Goal: Task Accomplishment & Management: Complete application form

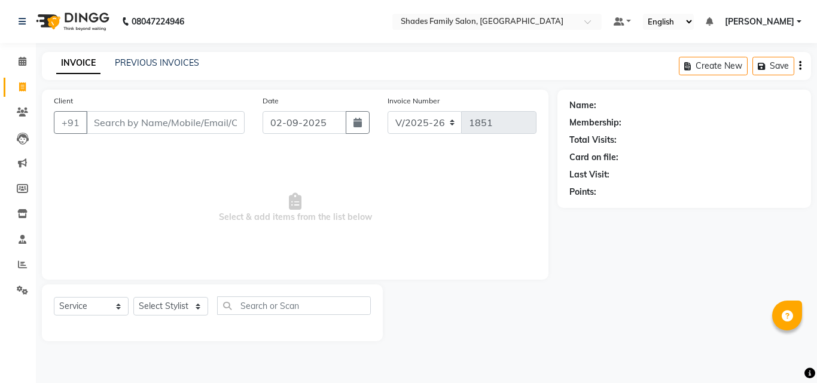
select select "7447"
select select "service"
click at [190, 304] on select "Select Stylist [PERSON_NAME] [PERSON_NAME]" at bounding box center [170, 306] width 75 height 19
select select "65368"
click at [133, 297] on select "Select Stylist [PERSON_NAME] [PERSON_NAME]" at bounding box center [170, 306] width 75 height 19
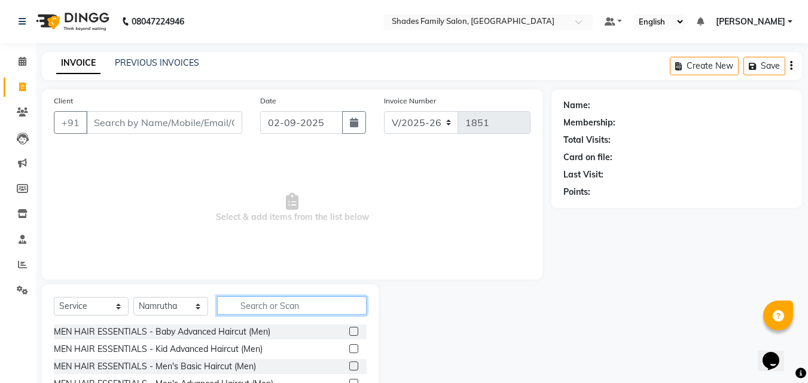
click at [267, 303] on input "text" at bounding box center [291, 306] width 149 height 19
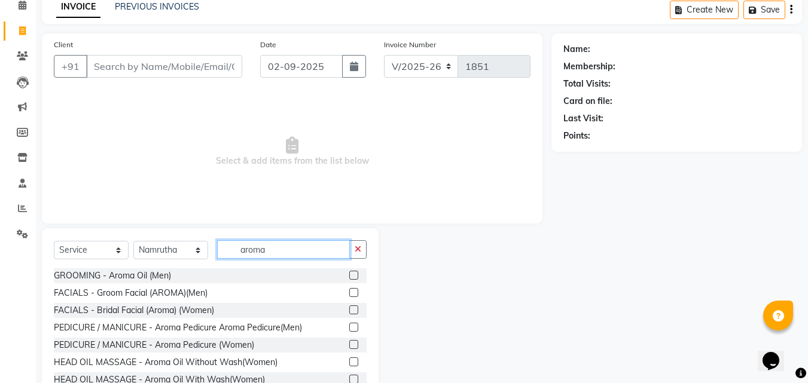
scroll to position [96, 0]
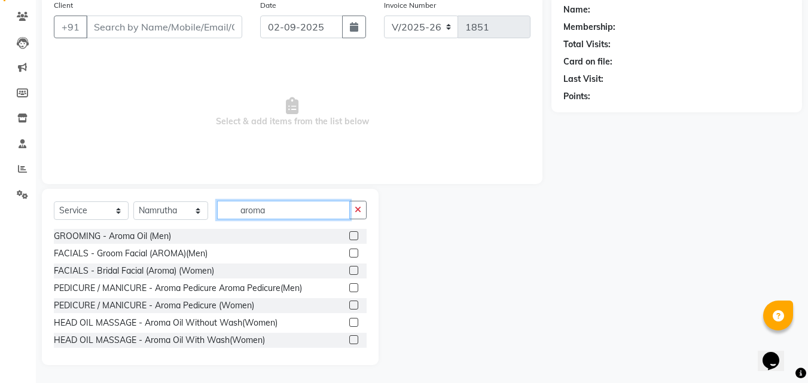
type input "aroma"
click at [349, 306] on label at bounding box center [353, 305] width 9 height 9
click at [349, 306] on input "checkbox" at bounding box center [353, 306] width 8 height 8
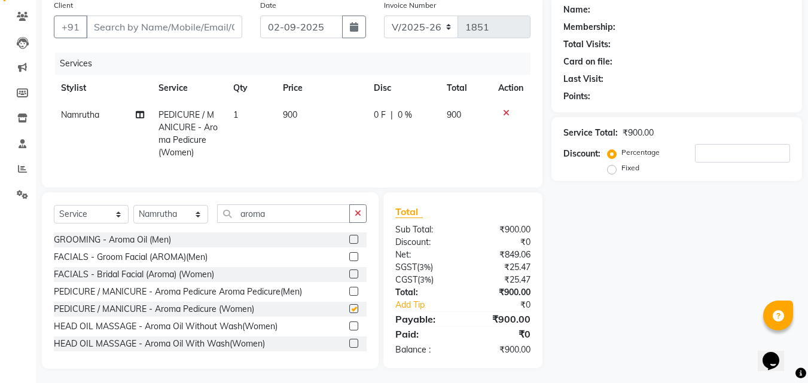
checkbox input "false"
click at [317, 126] on td "900" at bounding box center [321, 134] width 91 height 65
select select "65368"
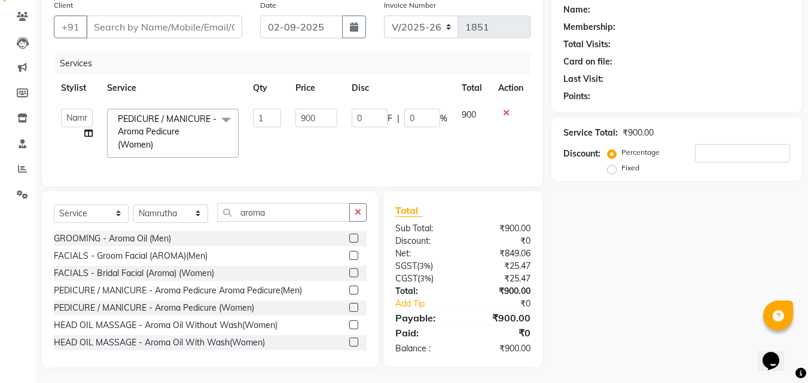
click at [317, 126] on input "900" at bounding box center [315, 118] width 41 height 19
type input "9"
type input "1600"
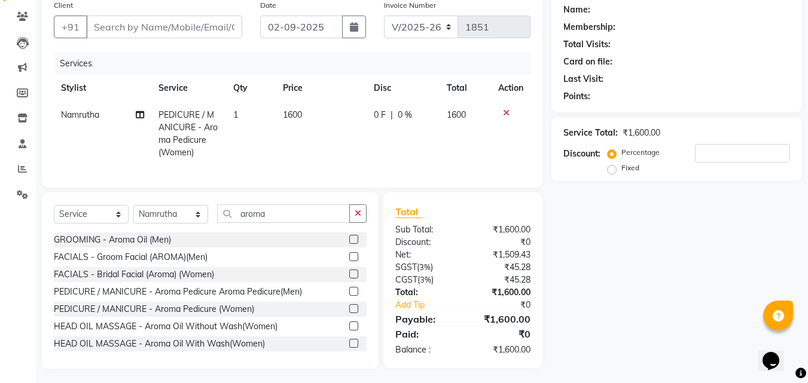
click at [310, 133] on td "1600" at bounding box center [321, 134] width 91 height 65
select select "65368"
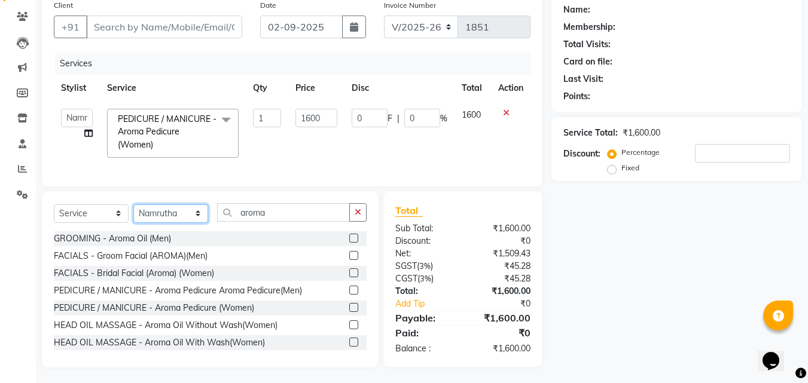
click at [199, 223] on select "Select Stylist Aman Monica Namrutha Ranjith Zeeshan" at bounding box center [170, 214] width 75 height 19
select select "69687"
click at [133, 213] on select "Select Stylist Aman Monica Namrutha Ranjith Zeeshan" at bounding box center [170, 214] width 75 height 19
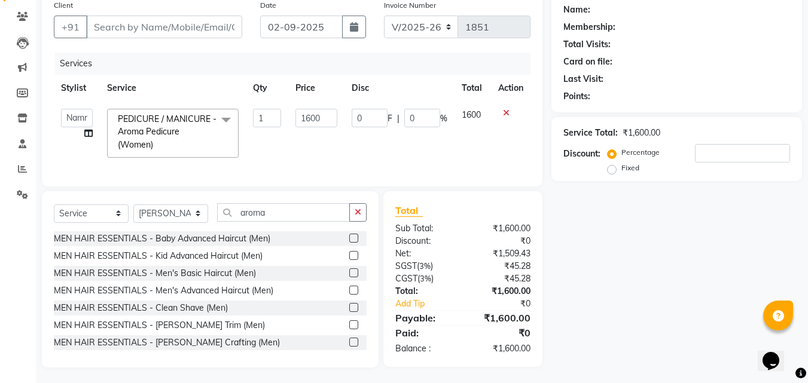
click at [363, 222] on button "button" at bounding box center [357, 212] width 17 height 19
click at [356, 222] on input "aroma" at bounding box center [291, 212] width 149 height 19
click at [316, 222] on input "text" at bounding box center [291, 212] width 149 height 19
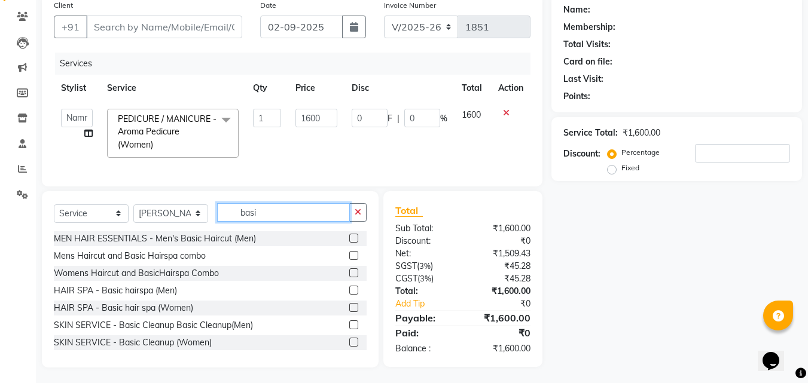
type input "basi"
click at [349, 329] on label at bounding box center [353, 325] width 9 height 9
click at [349, 329] on input "checkbox" at bounding box center [353, 326] width 8 height 8
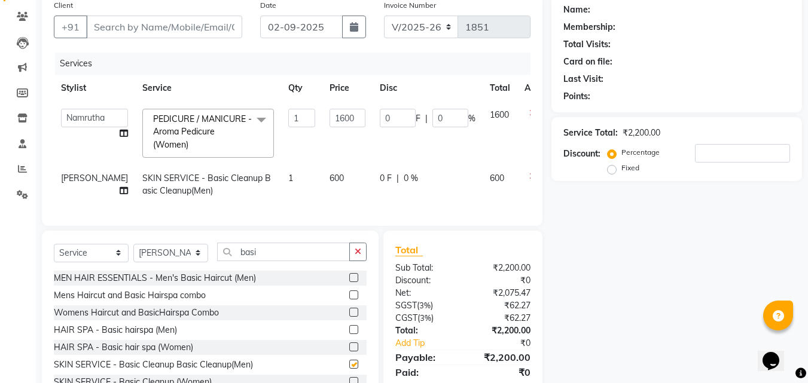
checkbox input "false"
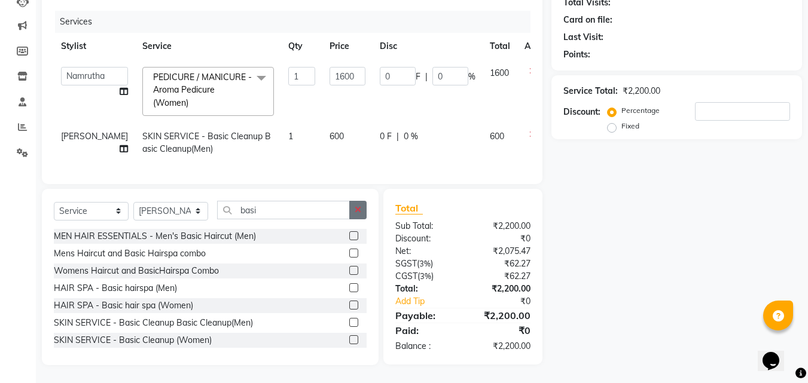
click at [359, 209] on icon "button" at bounding box center [358, 210] width 7 height 8
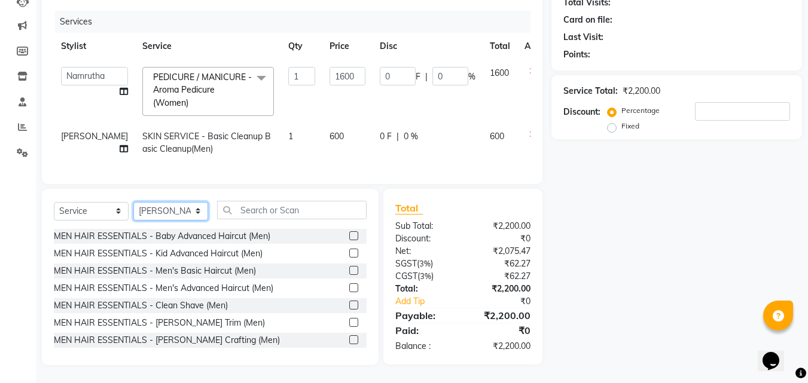
click at [207, 212] on select "Select Stylist Aman Monica Namrutha Ranjith Zeeshan" at bounding box center [170, 211] width 75 height 19
click at [193, 213] on select "Select Stylist Aman Monica Namrutha Ranjith Zeeshan" at bounding box center [170, 211] width 75 height 19
drag, startPoint x: 193, startPoint y: 213, endPoint x: 191, endPoint y: 220, distance: 6.8
click at [193, 213] on select "Select Stylist Aman Monica Namrutha Ranjith Zeeshan" at bounding box center [170, 211] width 75 height 19
select select "89612"
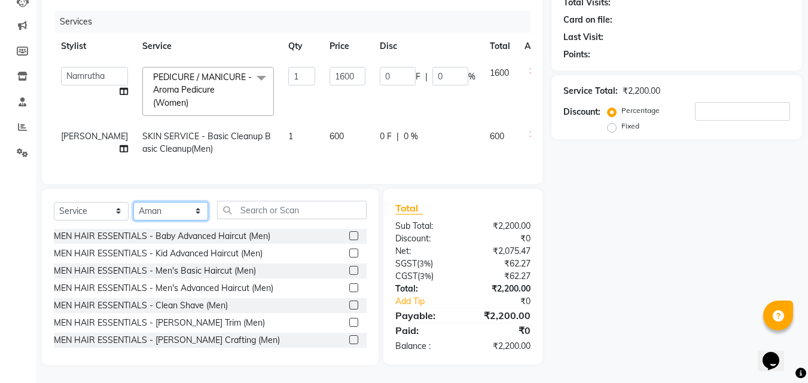
click at [133, 202] on select "Select Stylist Aman Monica Namrutha Ranjith Zeeshan" at bounding box center [170, 211] width 75 height 19
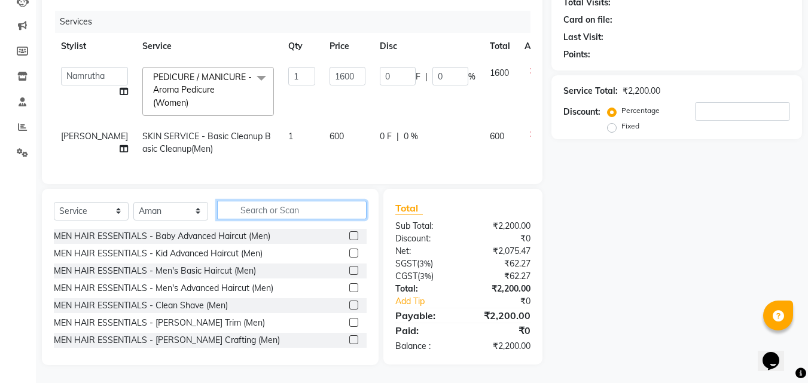
click at [245, 213] on input "text" at bounding box center [291, 210] width 149 height 19
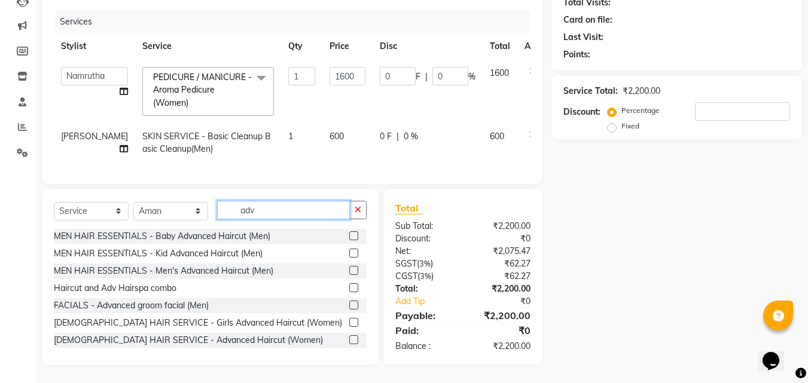
type input "adv"
click at [349, 338] on label at bounding box center [353, 339] width 9 height 9
click at [349, 338] on input "checkbox" at bounding box center [353, 341] width 8 height 8
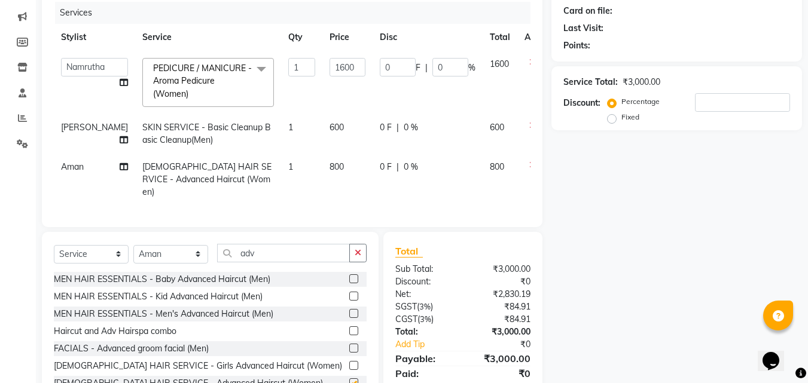
checkbox input "false"
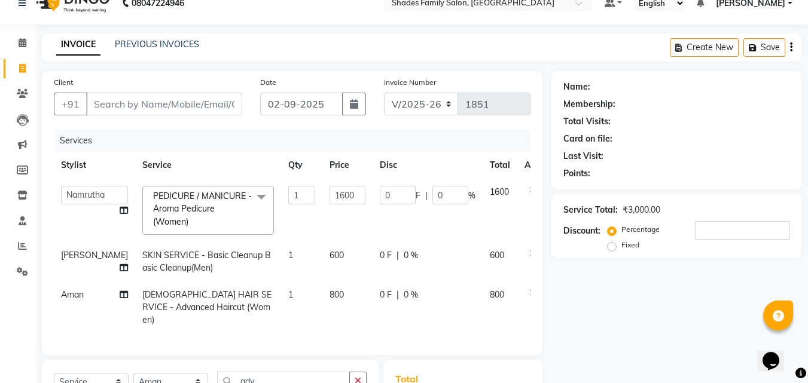
scroll to position [7, 0]
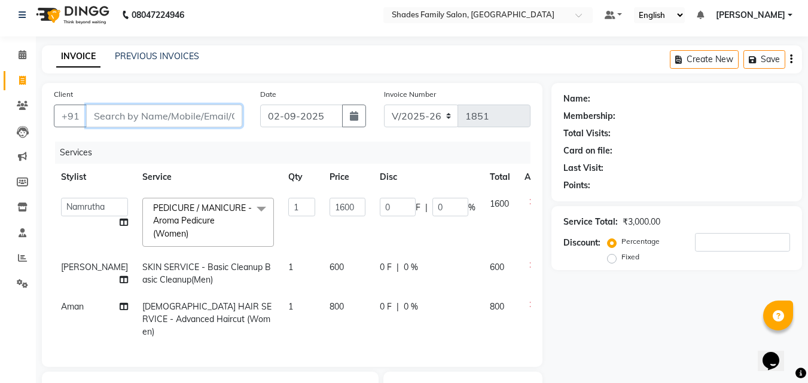
click at [176, 126] on input "Client" at bounding box center [164, 116] width 156 height 23
click at [176, 120] on input "Client" at bounding box center [164, 116] width 156 height 23
type input "8"
type input "0"
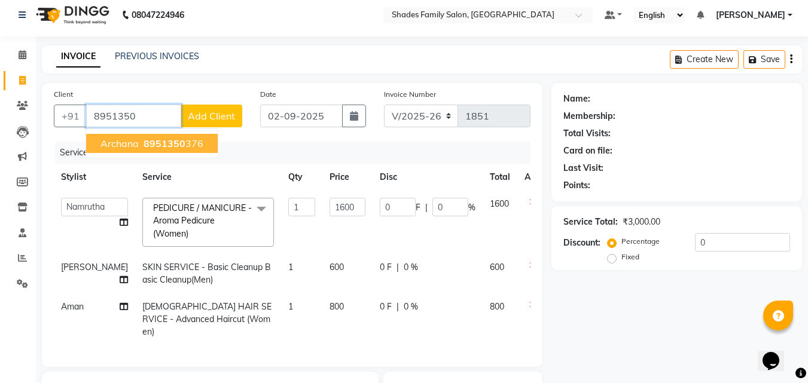
click at [171, 144] on span "8951350" at bounding box center [165, 144] width 42 height 12
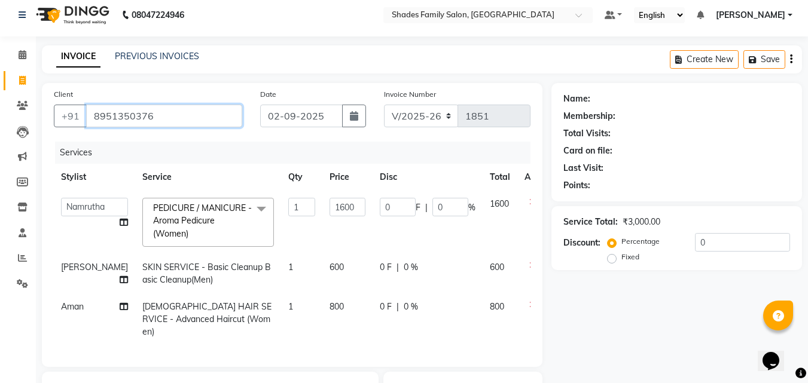
type input "8951350376"
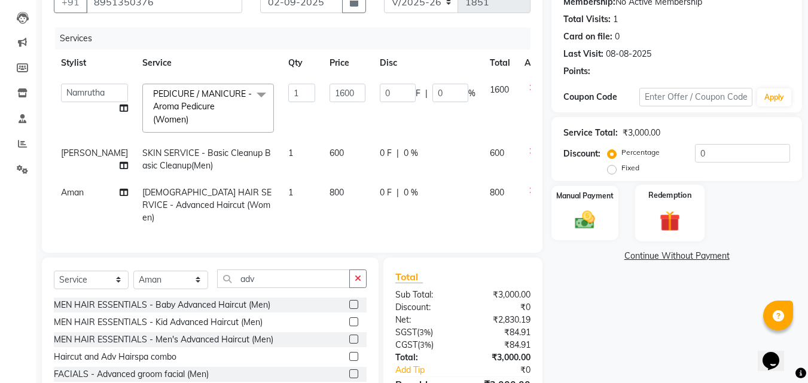
scroll to position [126, 0]
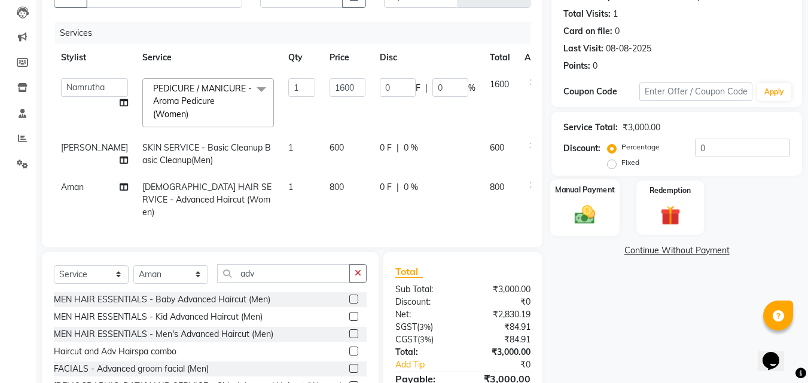
click at [585, 212] on img at bounding box center [584, 215] width 33 height 24
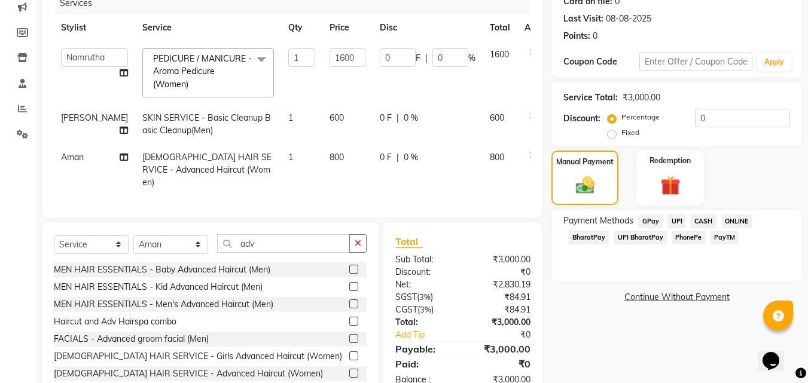
scroll to position [186, 0]
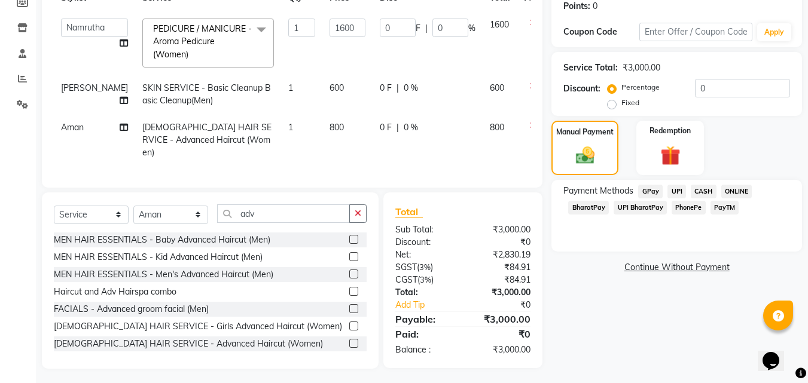
click at [737, 191] on span "ONLINE" at bounding box center [736, 192] width 31 height 14
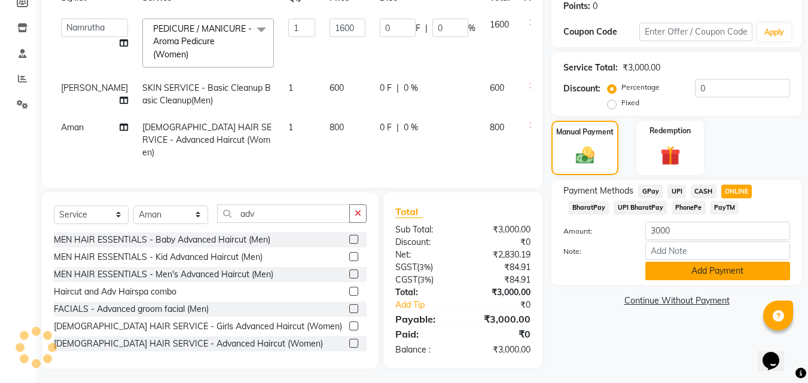
click at [667, 272] on button "Add Payment" at bounding box center [717, 271] width 145 height 19
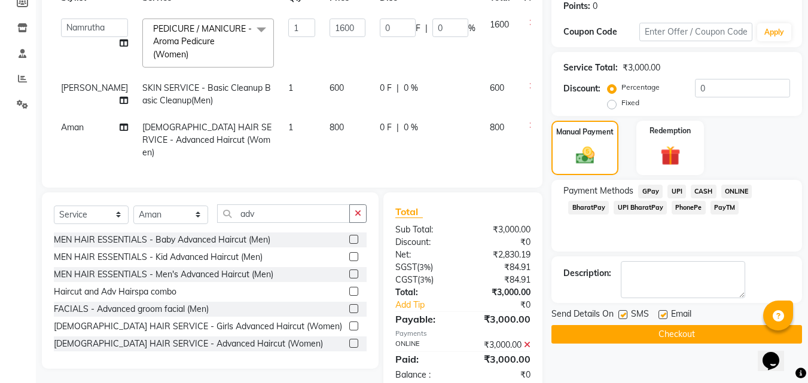
click at [674, 329] on button "Checkout" at bounding box center [676, 334] width 251 height 19
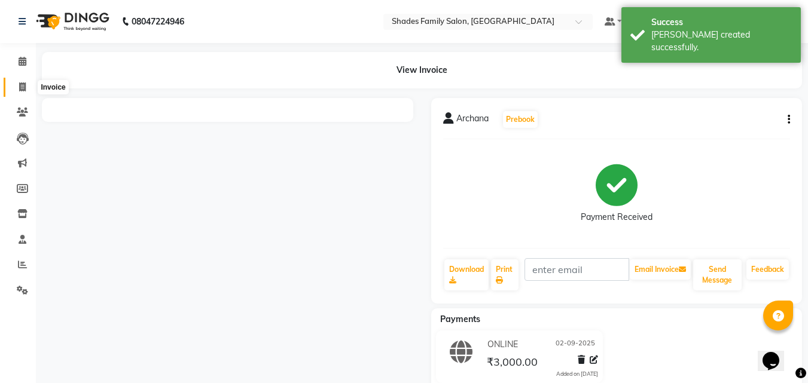
click at [23, 86] on icon at bounding box center [22, 87] width 7 height 9
select select "service"
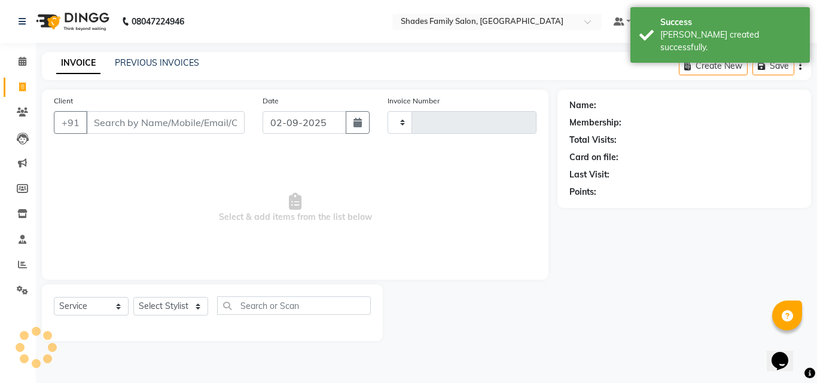
type input "1852"
select select "7447"
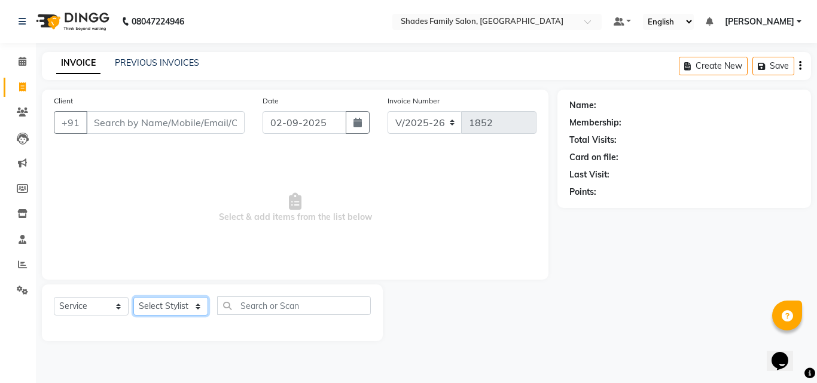
click at [161, 315] on select "Select Stylist Aman Monica Namrutha Ranjith Zeeshan" at bounding box center [170, 306] width 75 height 19
select select "65368"
click at [133, 297] on select "Select Stylist Aman Monica Namrutha Ranjith Zeeshan" at bounding box center [170, 306] width 75 height 19
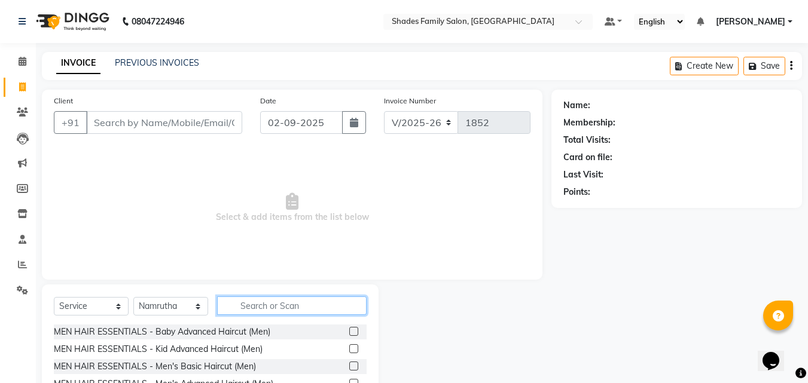
click at [249, 304] on input "text" at bounding box center [291, 306] width 149 height 19
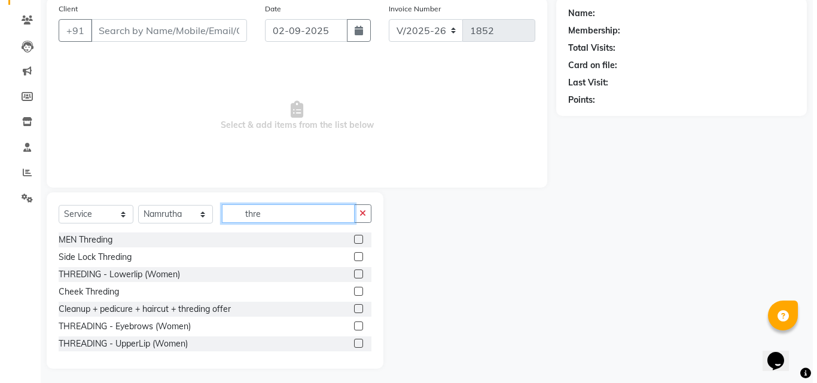
scroll to position [96, 0]
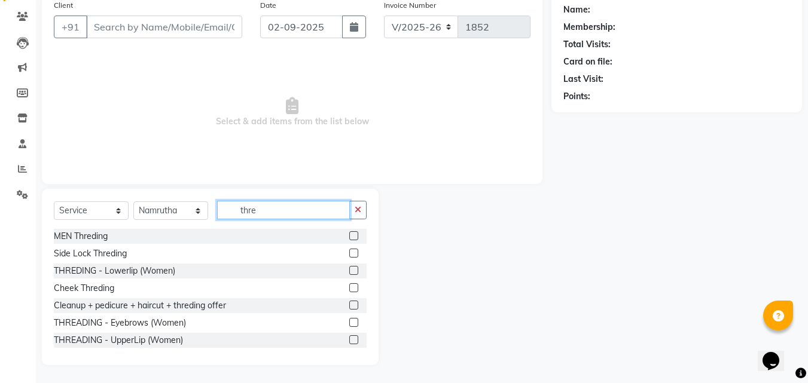
type input "thre"
click at [349, 321] on label at bounding box center [353, 322] width 9 height 9
click at [349, 321] on input "checkbox" at bounding box center [353, 323] width 8 height 8
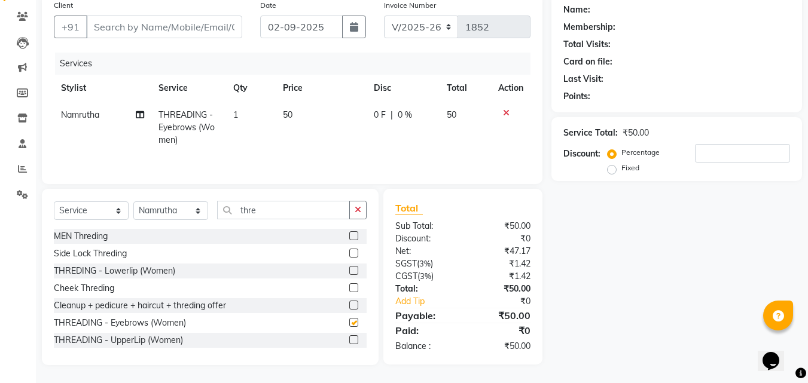
checkbox input "false"
click at [180, 23] on input "Client" at bounding box center [164, 27] width 156 height 23
click at [179, 25] on input "Client" at bounding box center [164, 27] width 156 height 23
type input "8"
type input "0"
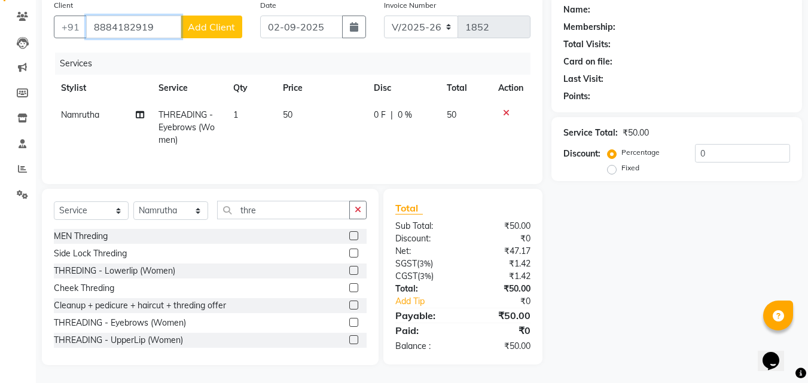
type input "8884182919"
click at [219, 27] on span "Add Client" at bounding box center [211, 27] width 47 height 12
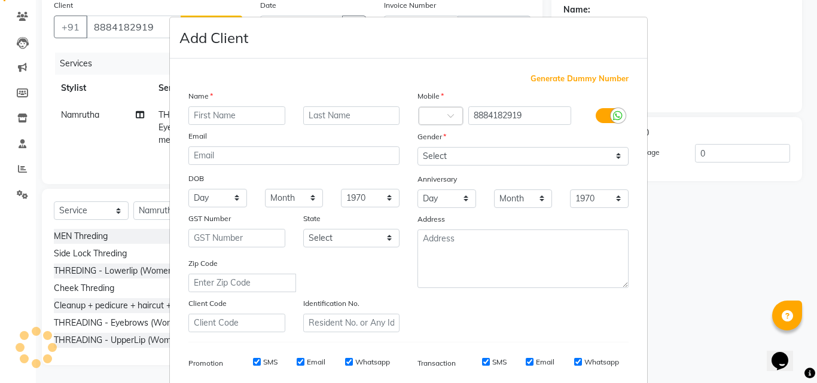
click at [238, 115] on input "text" at bounding box center [236, 115] width 97 height 19
type input "[PERSON_NAME]"
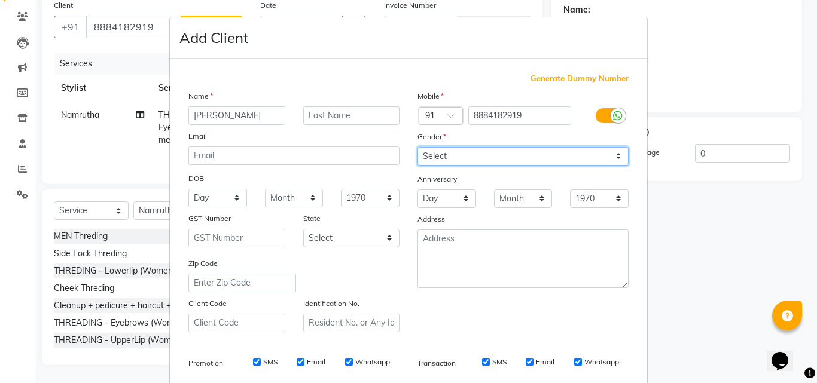
click at [446, 153] on select "Select Male Female Other Prefer Not To Say" at bounding box center [522, 156] width 211 height 19
select select "female"
click at [417, 147] on select "Select Male Female Other Prefer Not To Say" at bounding box center [522, 156] width 211 height 19
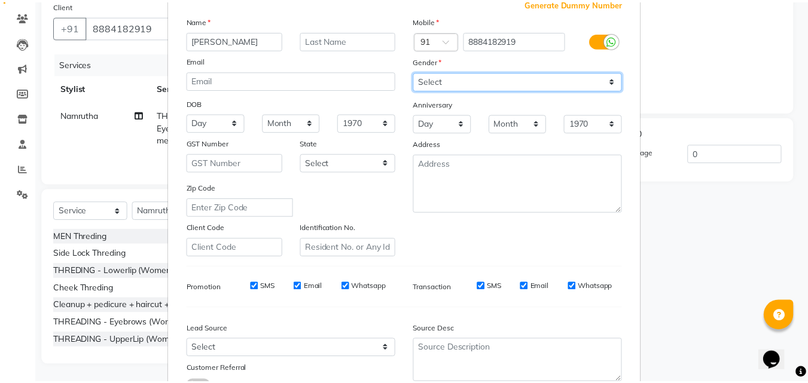
scroll to position [169, 0]
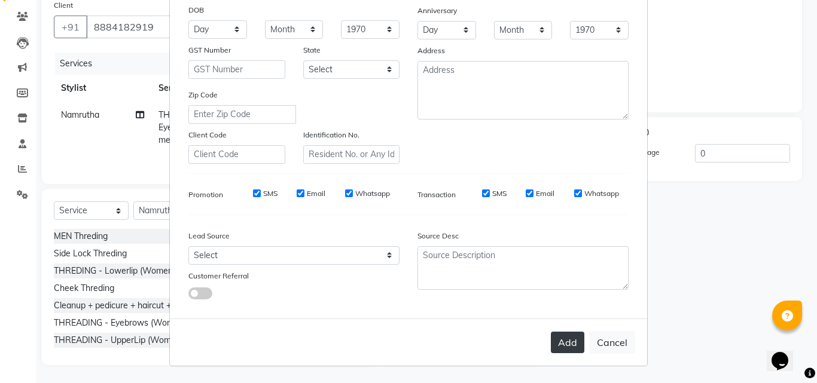
click at [561, 352] on button "Add" at bounding box center [567, 343] width 33 height 22
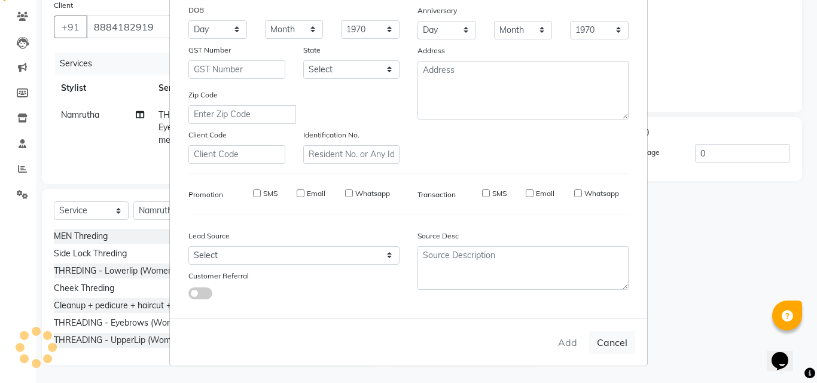
select select
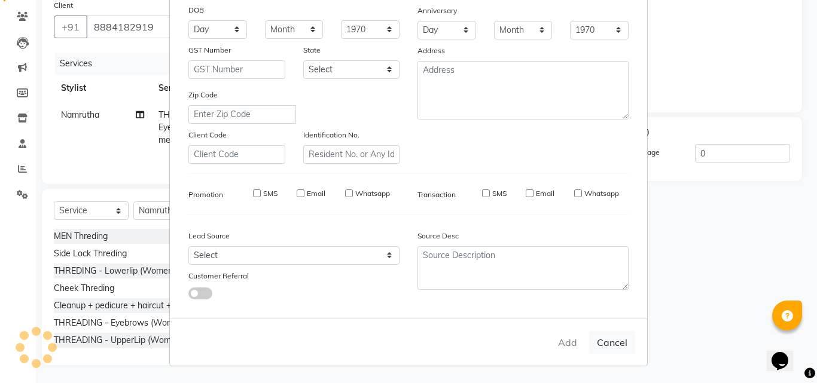
select select
checkbox input "false"
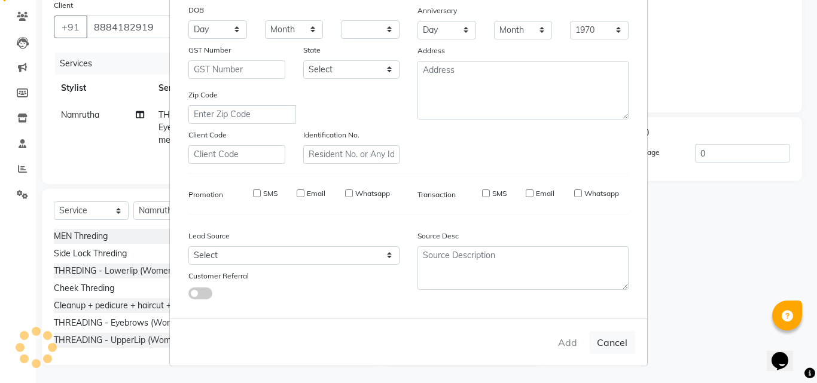
checkbox input "false"
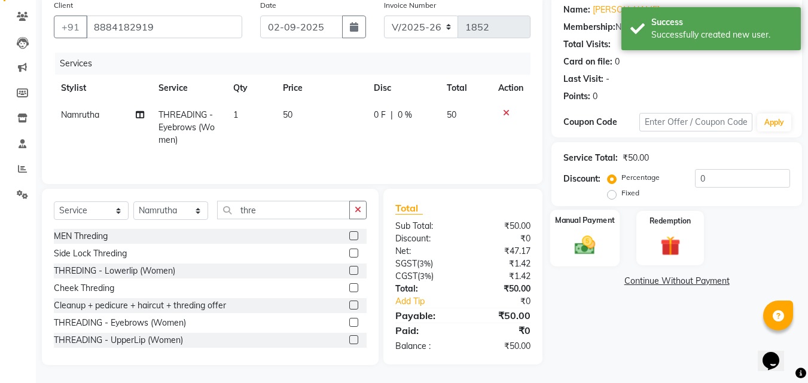
click at [589, 251] on img at bounding box center [584, 245] width 33 height 24
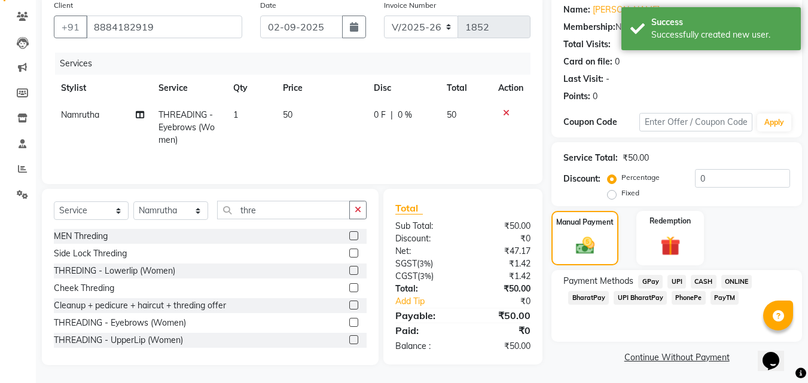
scroll to position [97, 0]
click at [731, 282] on span "ONLINE" at bounding box center [736, 281] width 31 height 14
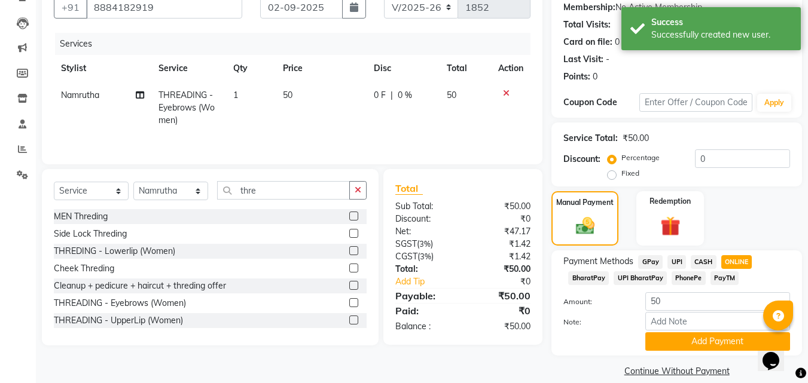
scroll to position [130, 0]
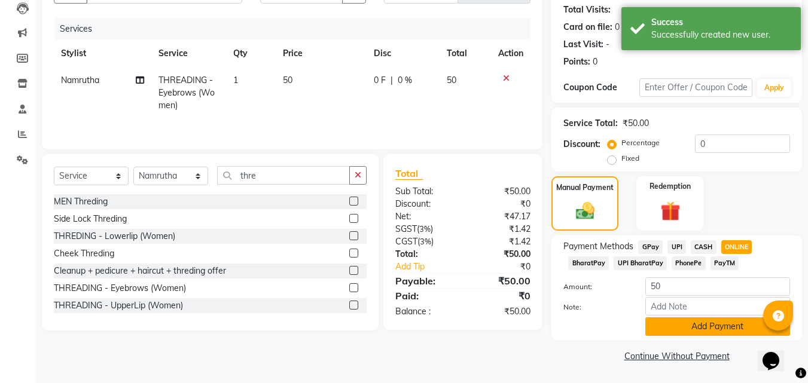
click at [715, 334] on button "Add Payment" at bounding box center [717, 327] width 145 height 19
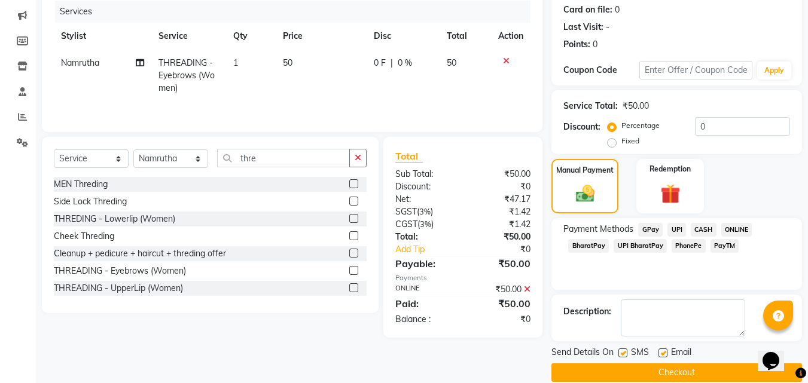
scroll to position [164, 0]
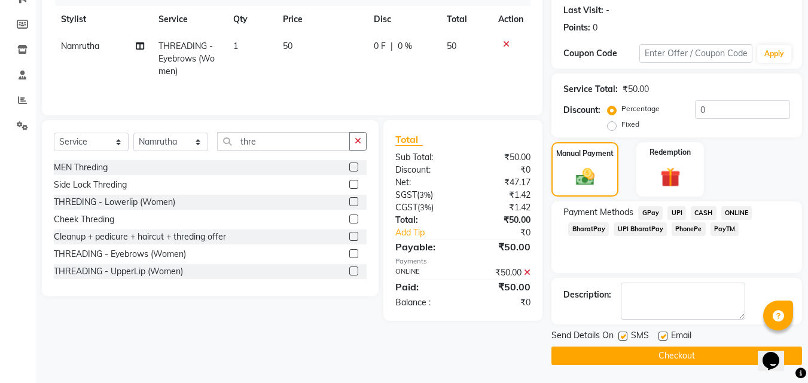
click at [637, 347] on button "Checkout" at bounding box center [676, 356] width 251 height 19
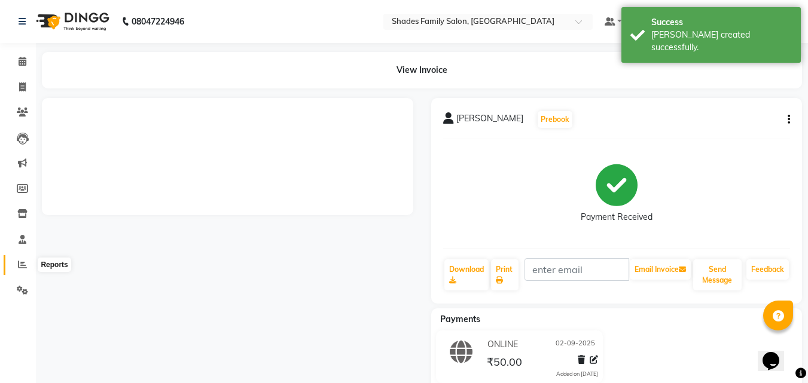
drag, startPoint x: 19, startPoint y: 265, endPoint x: 45, endPoint y: 267, distance: 27.0
click at [19, 266] on icon at bounding box center [22, 264] width 9 height 9
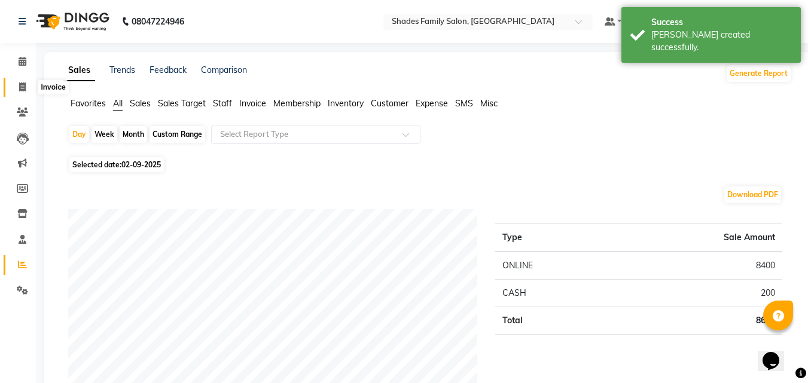
click at [24, 86] on icon at bounding box center [22, 87] width 7 height 9
select select "service"
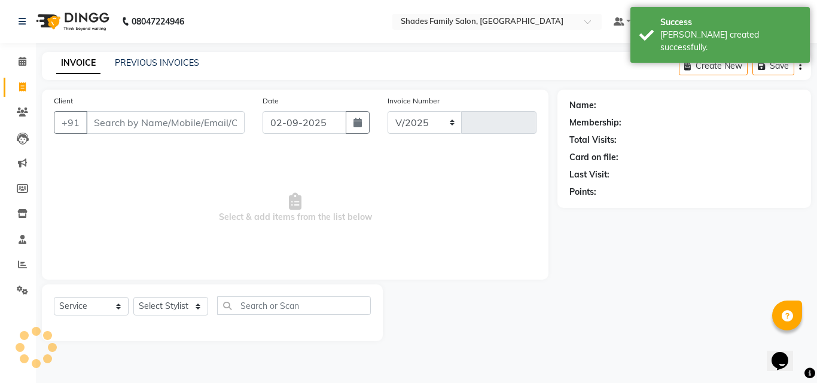
select select "7447"
type input "1853"
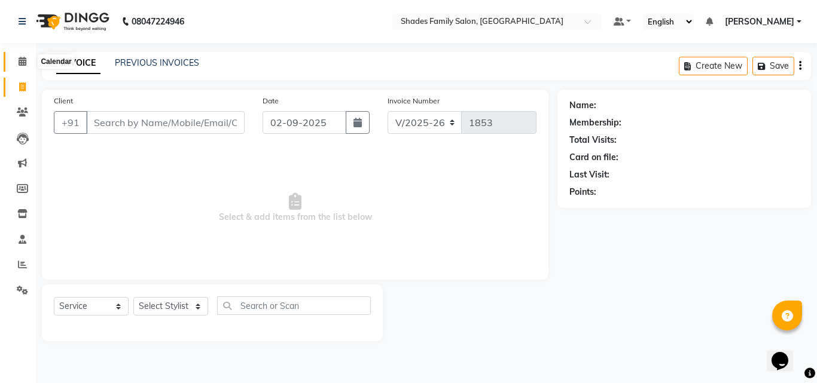
click at [26, 64] on icon at bounding box center [23, 61] width 8 height 9
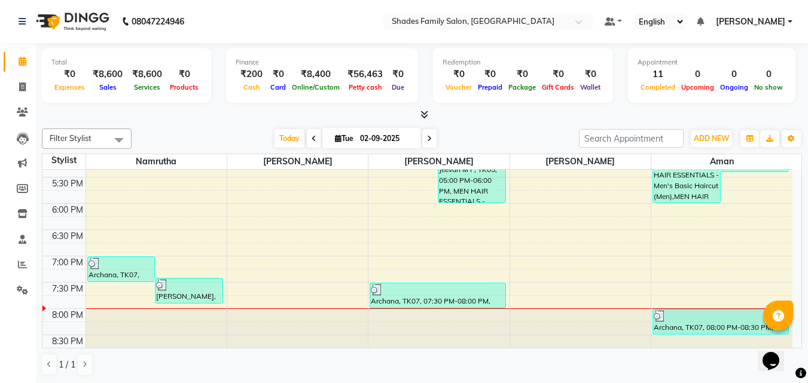
scroll to position [505, 0]
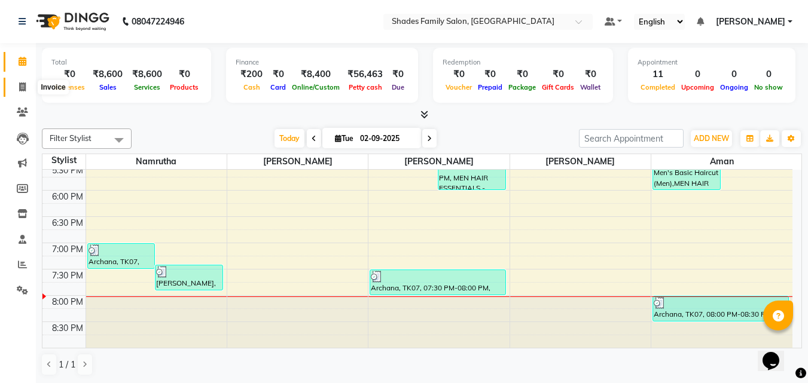
click at [17, 87] on span at bounding box center [22, 88] width 21 height 14
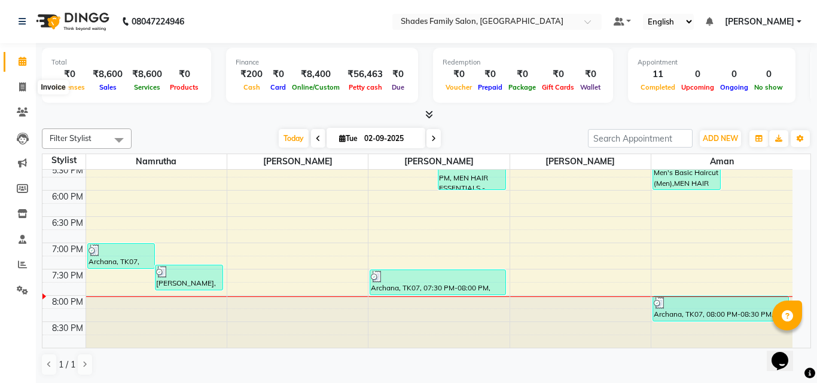
select select "service"
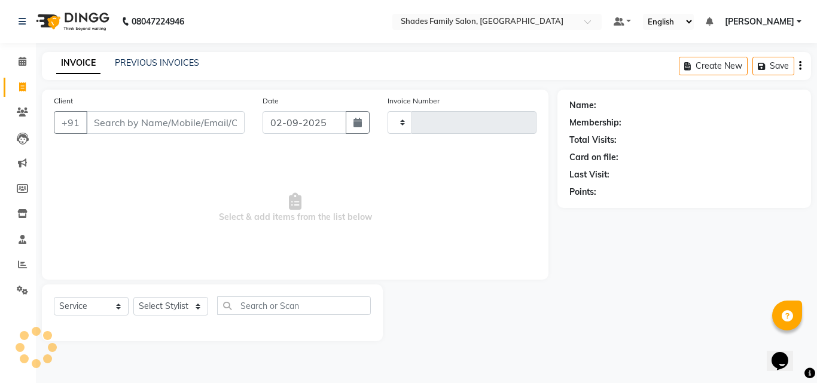
click at [139, 57] on div "PREVIOUS INVOICES" at bounding box center [157, 63] width 84 height 13
click at [142, 66] on link "PREVIOUS INVOICES" at bounding box center [157, 62] width 84 height 11
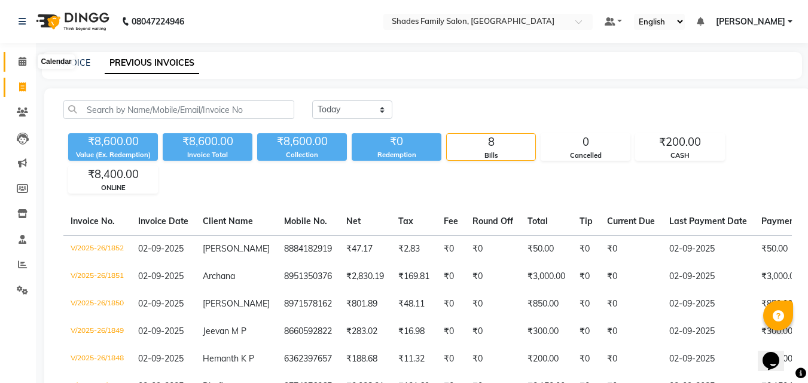
click at [22, 66] on span at bounding box center [22, 62] width 21 height 14
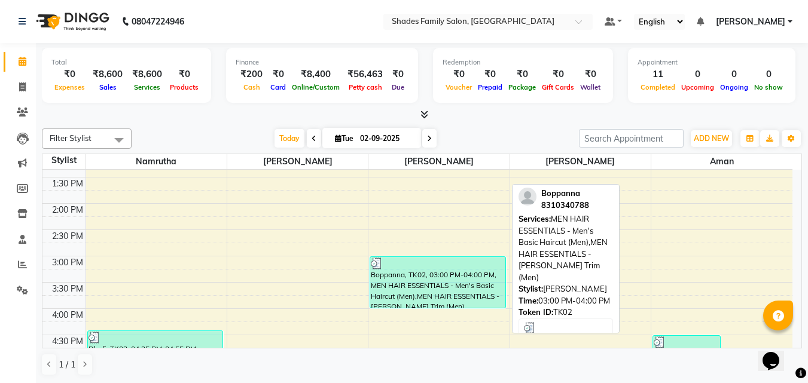
scroll to position [386, 0]
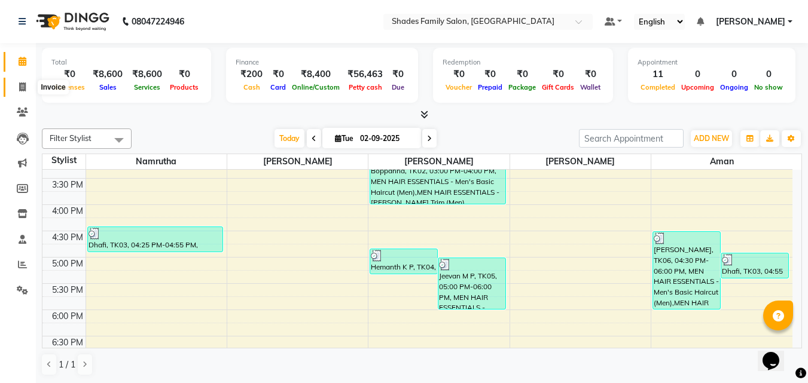
click at [19, 87] on icon at bounding box center [22, 87] width 7 height 9
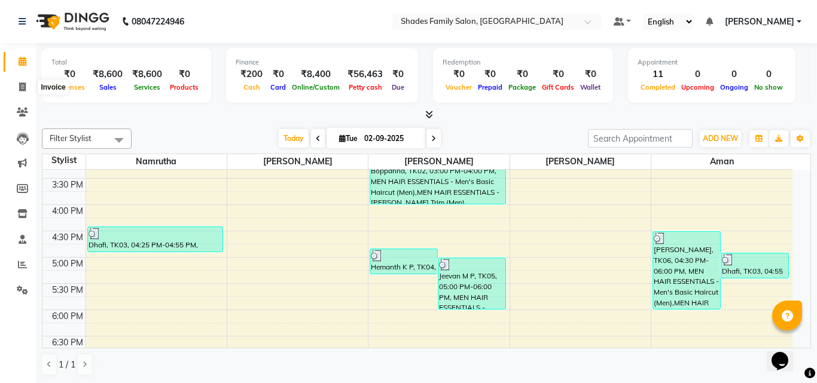
select select "service"
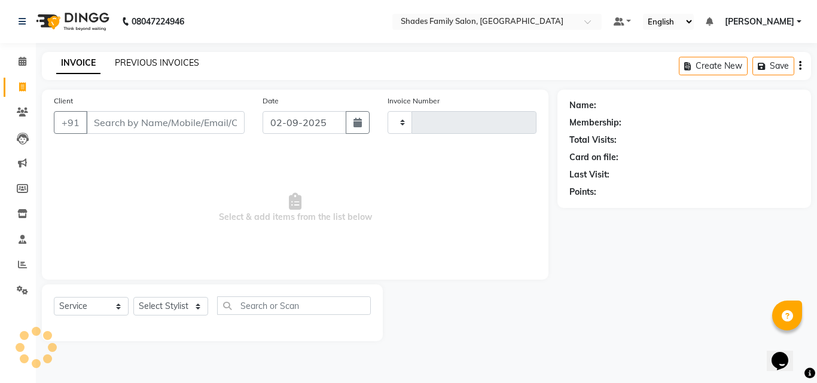
type input "1853"
select select "7447"
click at [180, 64] on link "PREVIOUS INVOICES" at bounding box center [157, 62] width 84 height 11
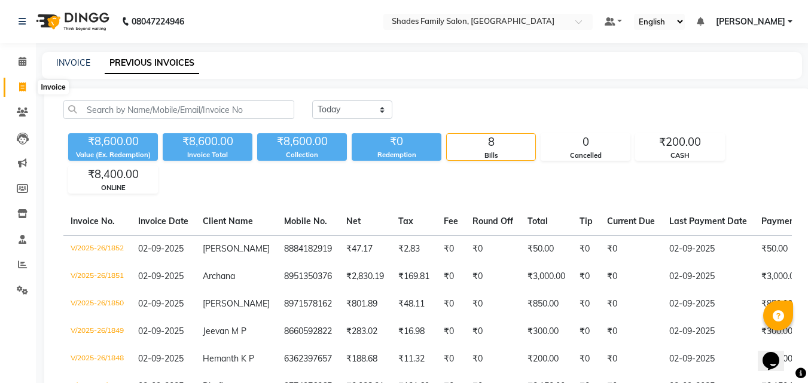
click at [23, 83] on icon at bounding box center [22, 87] width 7 height 9
select select "service"
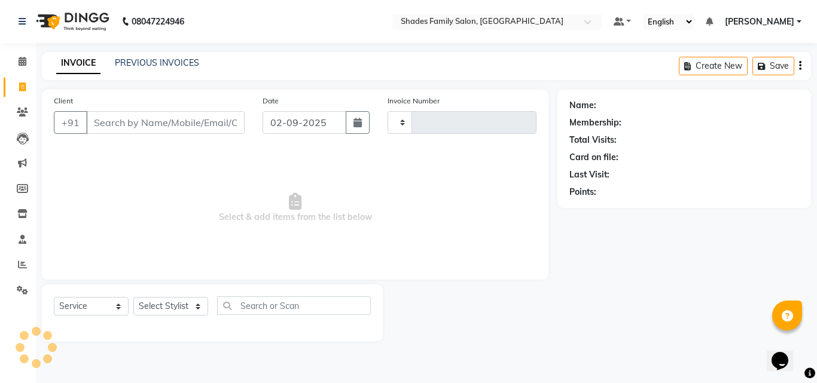
type input "1853"
select select "7447"
click at [185, 303] on select "Select Stylist" at bounding box center [170, 306] width 75 height 19
select select "89612"
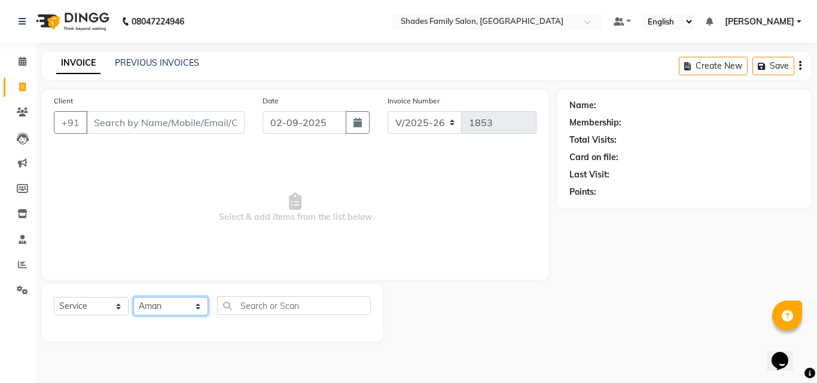
click at [133, 297] on select "Select Stylist Aman Monica Namrutha Ranjith Zeeshan" at bounding box center [170, 306] width 75 height 19
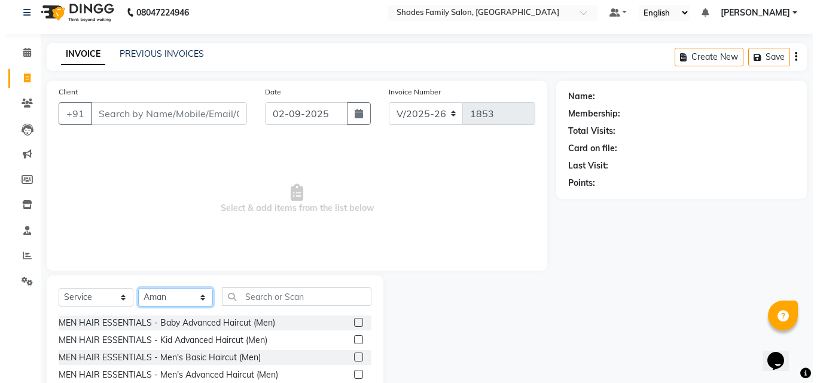
scroll to position [96, 0]
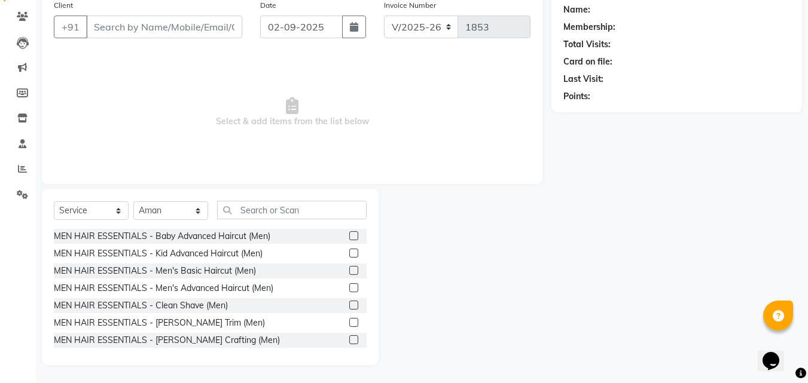
click at [349, 268] on label at bounding box center [353, 270] width 9 height 9
click at [349, 268] on input "checkbox" at bounding box center [353, 271] width 8 height 8
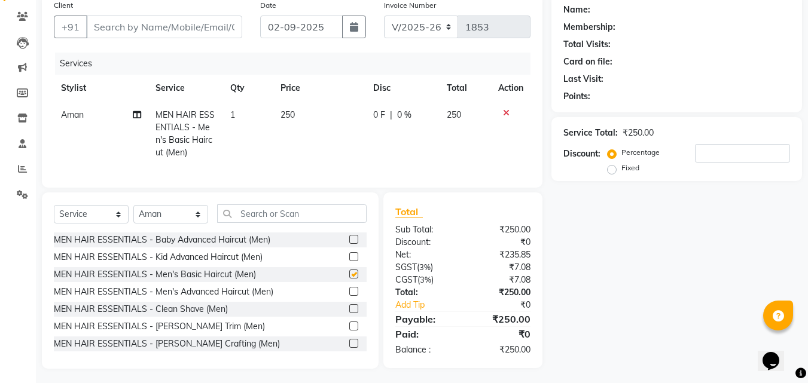
checkbox input "false"
click at [349, 331] on label at bounding box center [353, 326] width 9 height 9
click at [349, 331] on input "checkbox" at bounding box center [353, 327] width 8 height 8
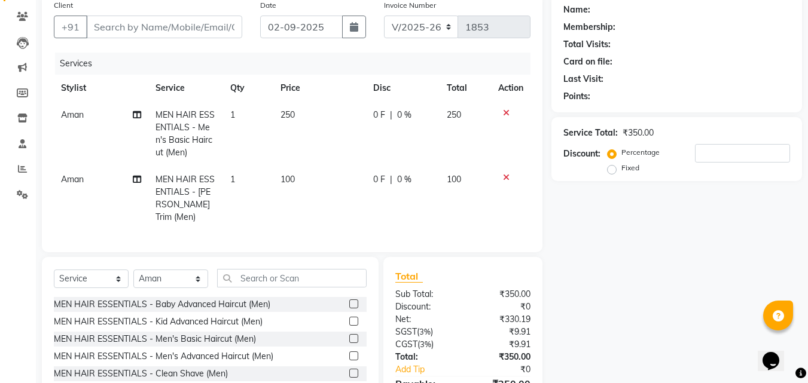
checkbox input "false"
click at [306, 114] on td "250" at bounding box center [319, 134] width 93 height 65
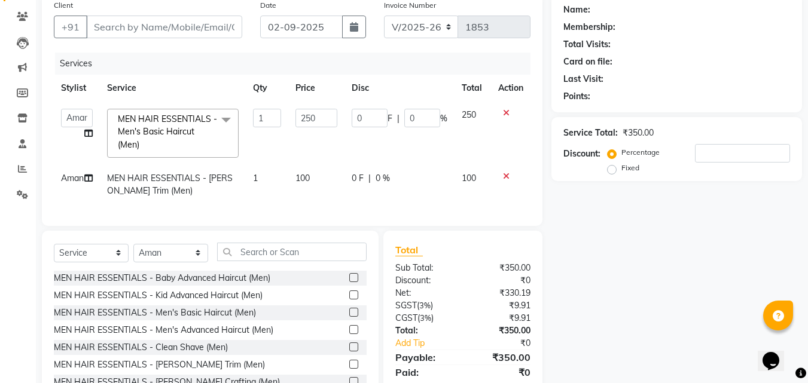
click at [306, 114] on input "250" at bounding box center [315, 118] width 41 height 19
type input "200"
click at [342, 141] on td "200" at bounding box center [316, 133] width 56 height 63
drag, startPoint x: 742, startPoint y: 175, endPoint x: 794, endPoint y: 283, distance: 119.5
click at [794, 281] on div "Name: Membership: Total Visits: Card on file: Last Visit: Points: Service Total…" at bounding box center [681, 200] width 260 height 413
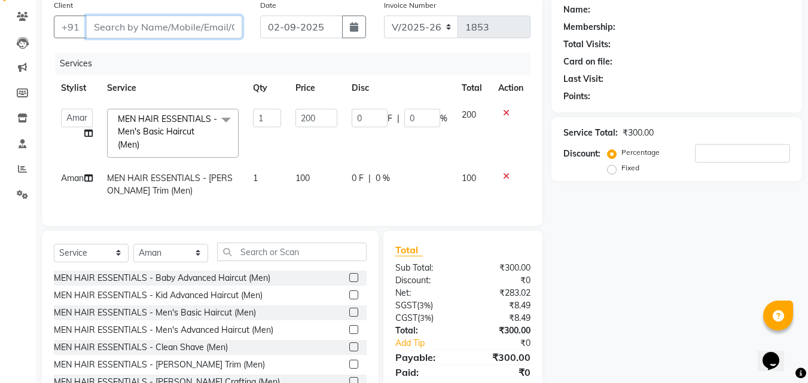
click at [144, 31] on input "Client" at bounding box center [164, 27] width 156 height 23
click at [115, 32] on input "Client" at bounding box center [164, 27] width 156 height 23
type input "9"
type input "0"
type input "9632982776"
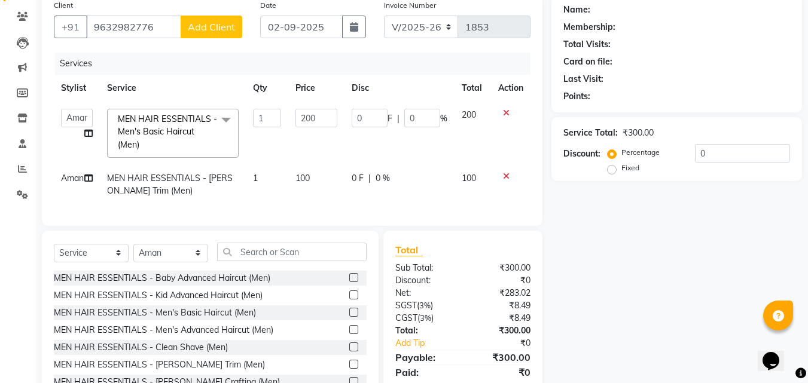
click at [193, 26] on span "Add Client" at bounding box center [211, 27] width 47 height 12
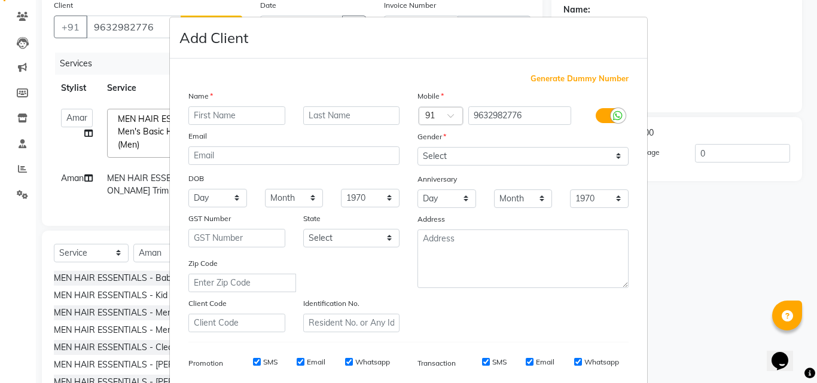
click at [230, 115] on input "text" at bounding box center [236, 115] width 97 height 19
type input "Vinith"
drag, startPoint x: 468, startPoint y: 151, endPoint x: 467, endPoint y: 161, distance: 9.6
click at [468, 151] on select "Select Male Female Other Prefer Not To Say" at bounding box center [522, 156] width 211 height 19
click at [417, 147] on select "Select Male Female Other Prefer Not To Say" at bounding box center [522, 156] width 211 height 19
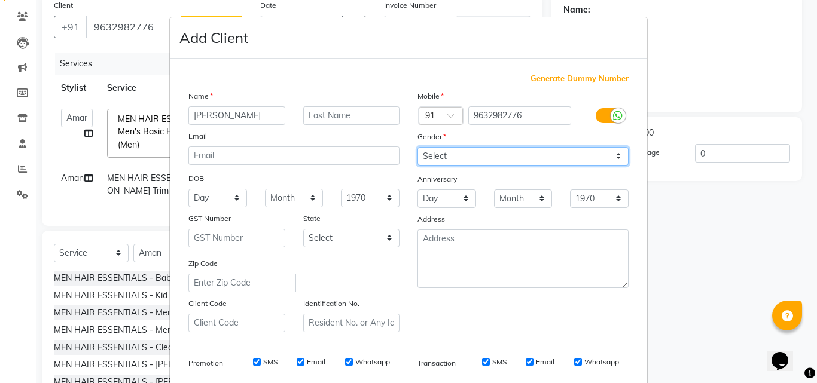
click at [465, 155] on select "Select Male Female Other Prefer Not To Say" at bounding box center [522, 156] width 211 height 19
select select "male"
click at [417, 147] on select "Select Male Female Other Prefer Not To Say" at bounding box center [522, 156] width 211 height 19
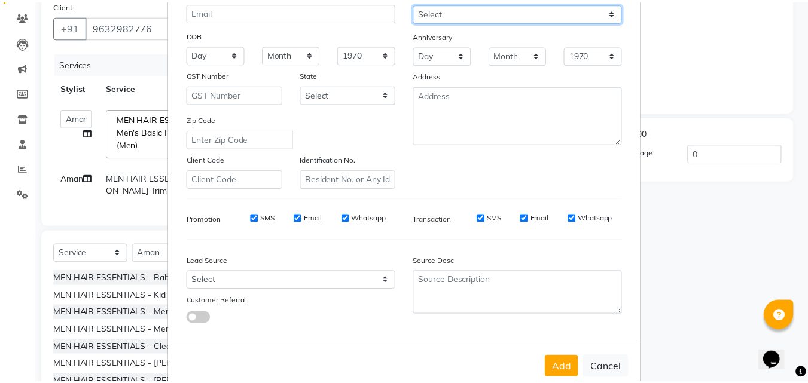
scroll to position [169, 0]
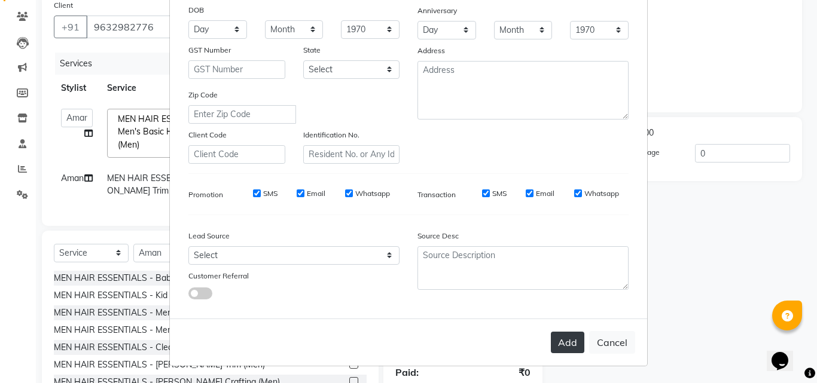
click at [560, 346] on button "Add" at bounding box center [567, 343] width 33 height 22
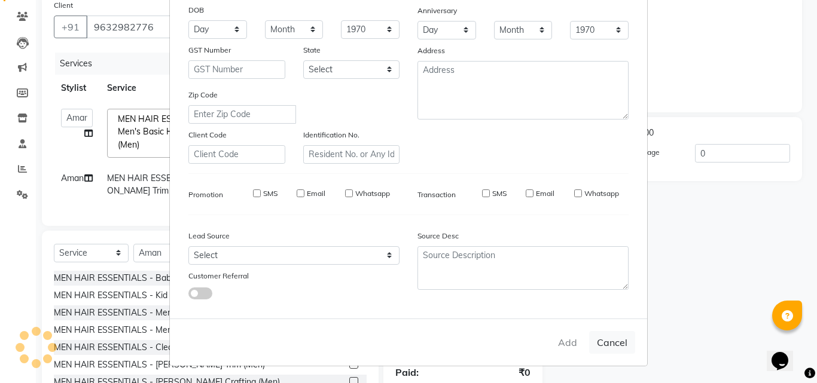
select select
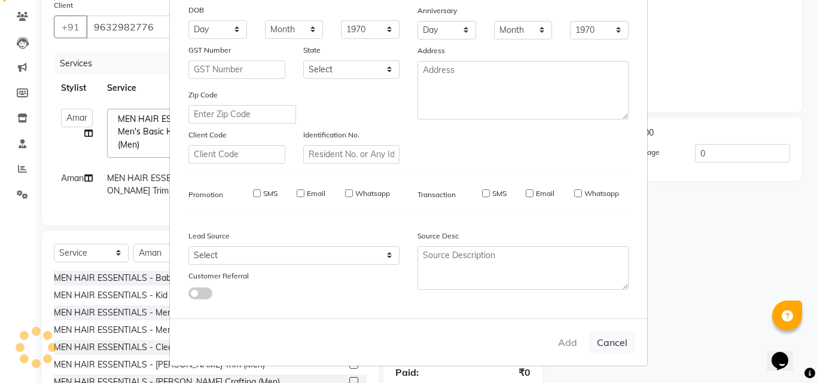
select select
checkbox input "false"
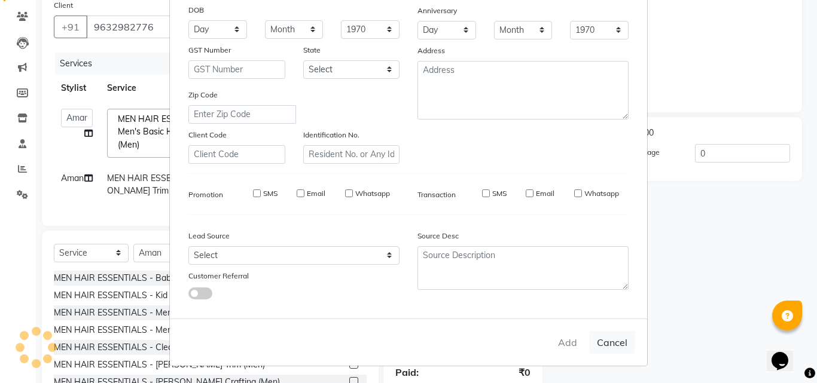
checkbox input "false"
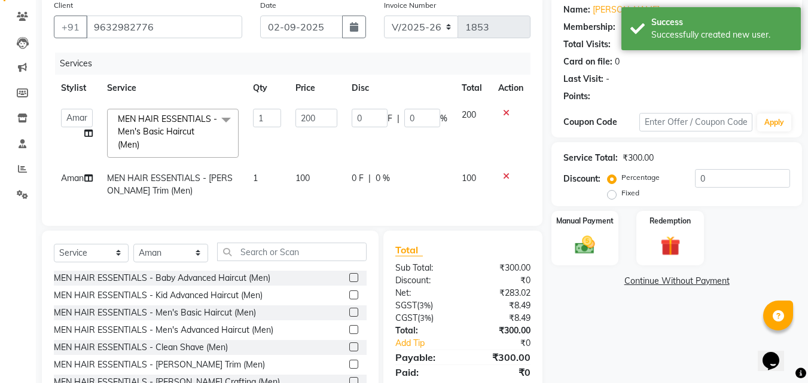
scroll to position [147, 0]
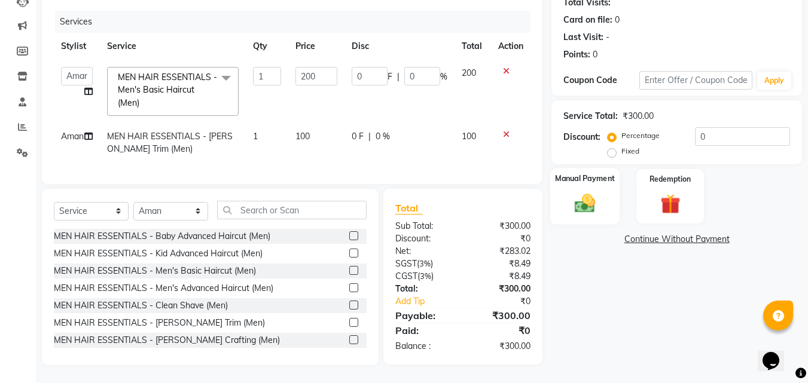
click at [593, 192] on img at bounding box center [584, 203] width 33 height 24
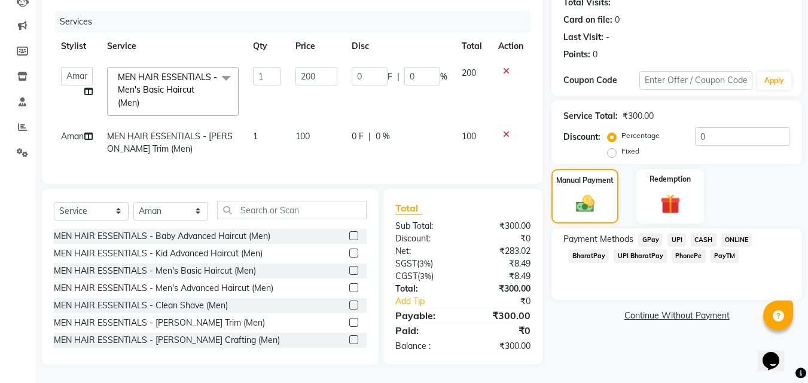
click at [701, 233] on span "CASH" at bounding box center [704, 240] width 26 height 14
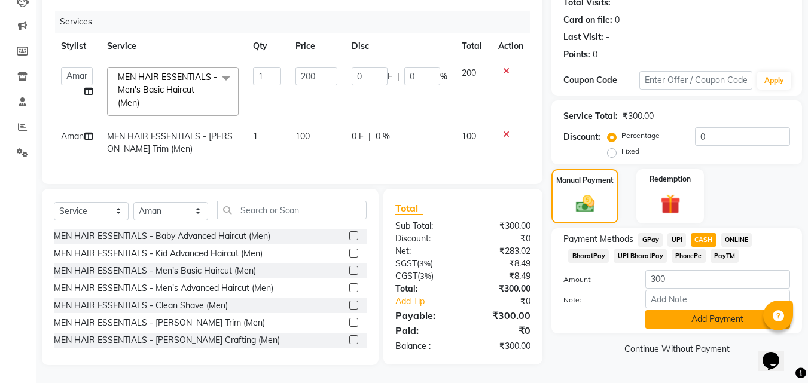
click at [689, 310] on button "Add Payment" at bounding box center [717, 319] width 145 height 19
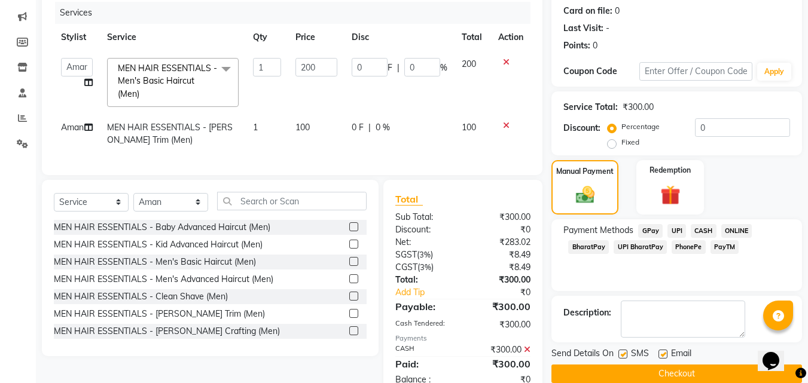
scroll to position [188, 0]
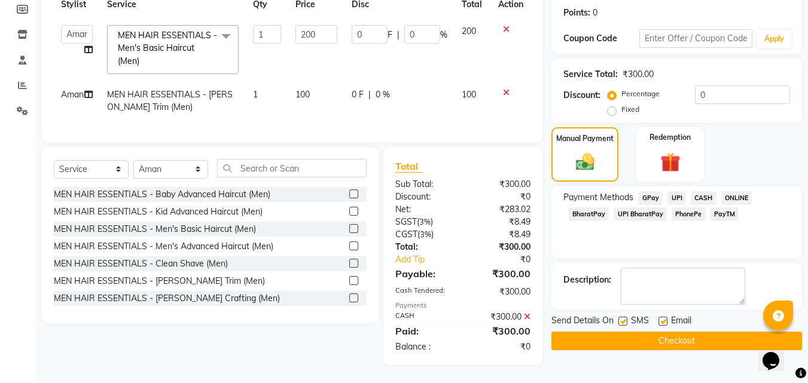
click at [677, 332] on button "Checkout" at bounding box center [676, 341] width 251 height 19
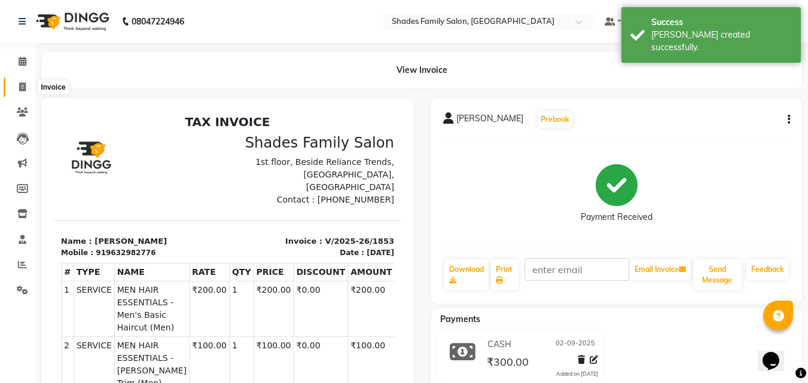
click at [25, 86] on icon at bounding box center [22, 87] width 7 height 9
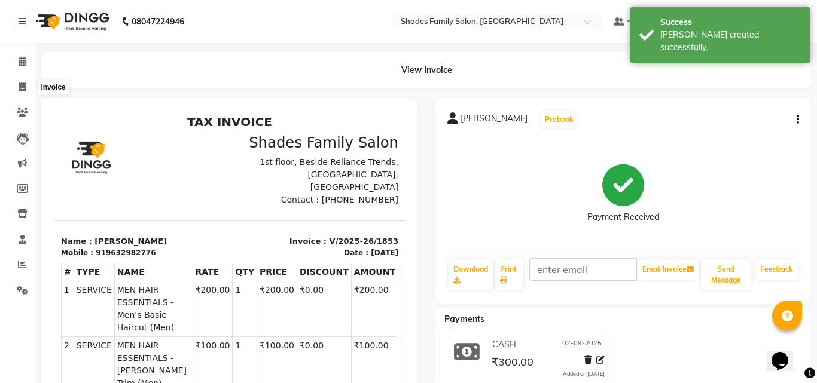
select select "service"
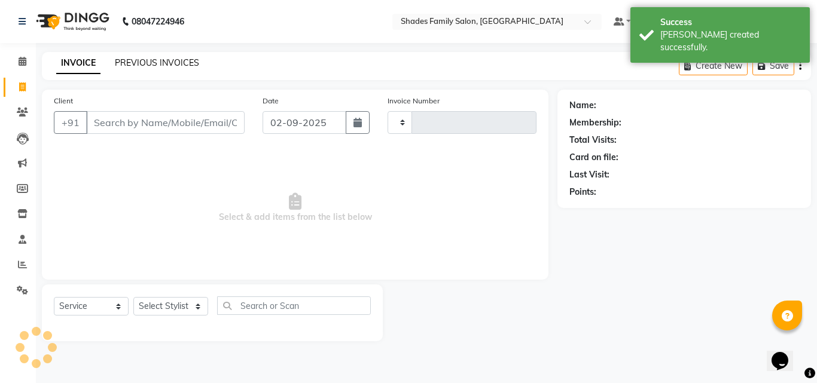
click at [163, 59] on link "PREVIOUS INVOICES" at bounding box center [157, 62] width 84 height 11
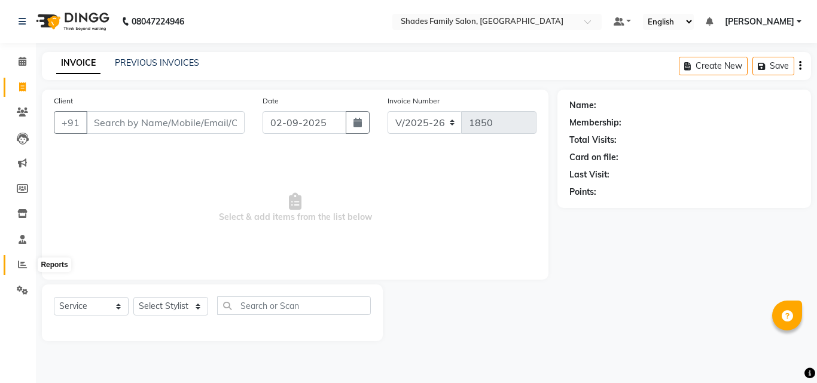
drag, startPoint x: 0, startPoint y: 0, endPoint x: 19, endPoint y: 263, distance: 263.8
click at [19, 263] on icon at bounding box center [22, 264] width 9 height 9
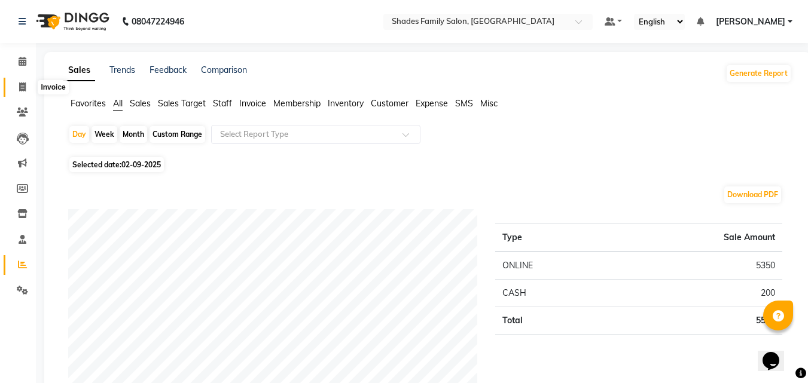
click at [16, 84] on span at bounding box center [22, 88] width 21 height 14
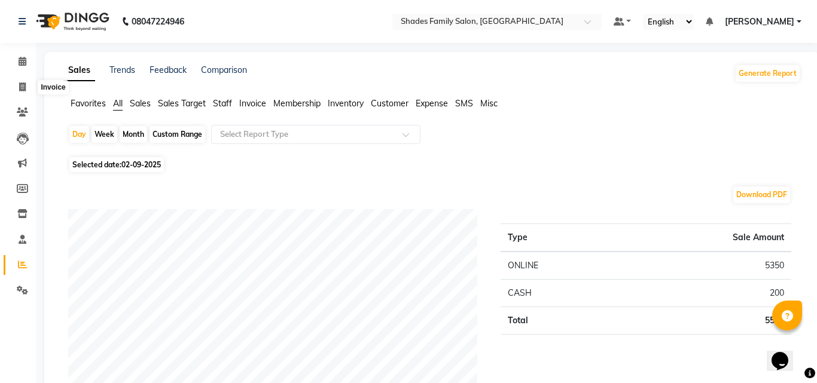
select select "service"
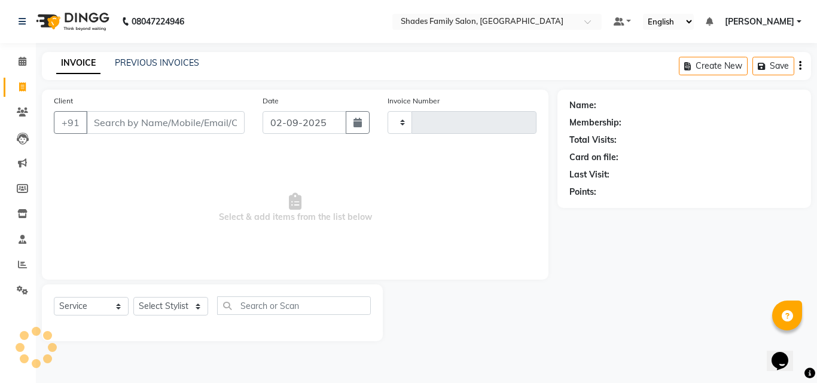
type input "1851"
select select "7447"
select select "service"
click at [21, 265] on icon at bounding box center [22, 264] width 9 height 9
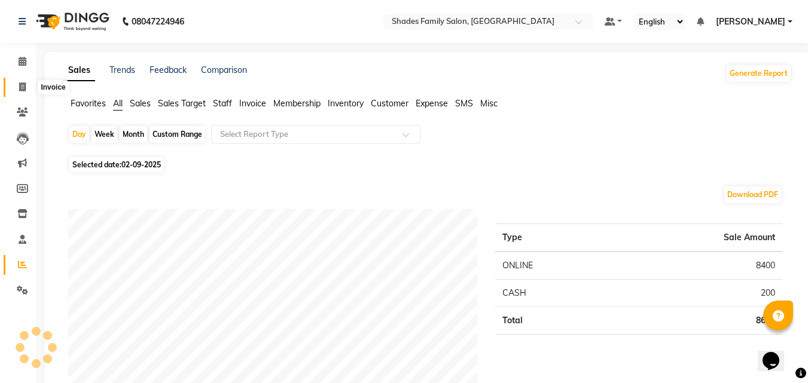
click at [26, 84] on icon at bounding box center [22, 87] width 7 height 9
select select "service"
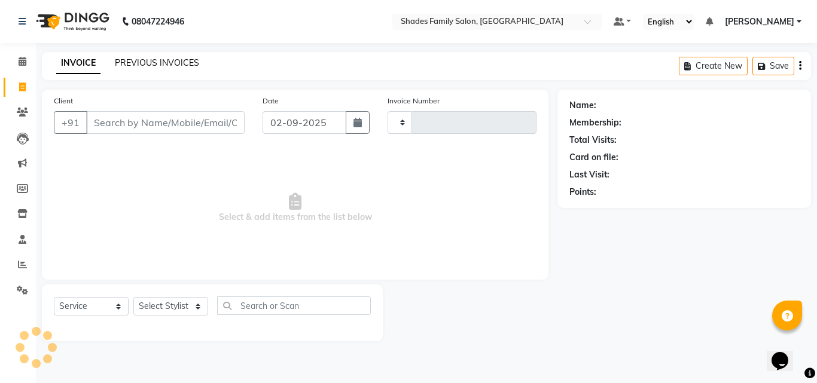
click at [168, 62] on link "PREVIOUS INVOICES" at bounding box center [157, 62] width 84 height 11
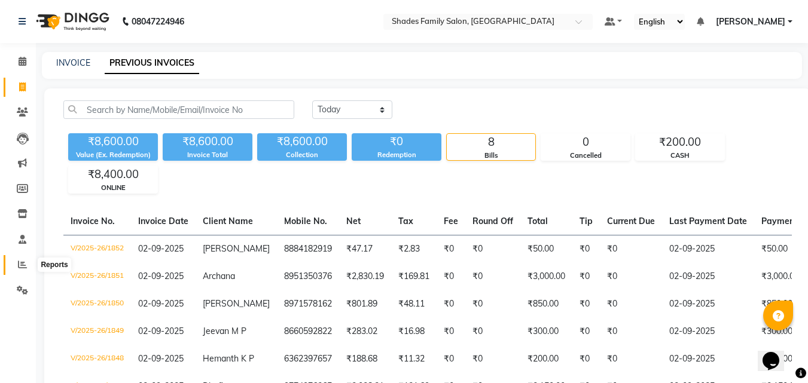
click at [23, 261] on icon at bounding box center [22, 264] width 9 height 9
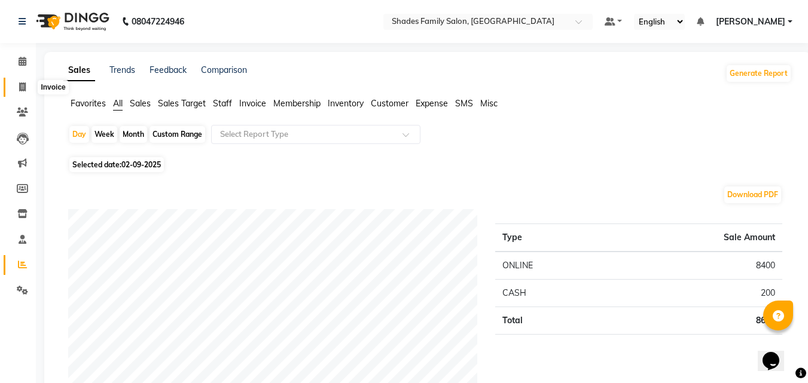
click at [25, 88] on icon at bounding box center [22, 87] width 7 height 9
select select "service"
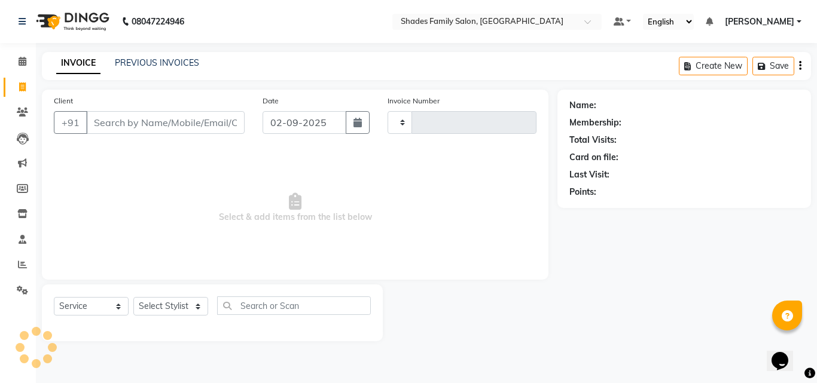
type input "1853"
select select "7447"
click at [156, 64] on link "PREVIOUS INVOICES" at bounding box center [157, 62] width 84 height 11
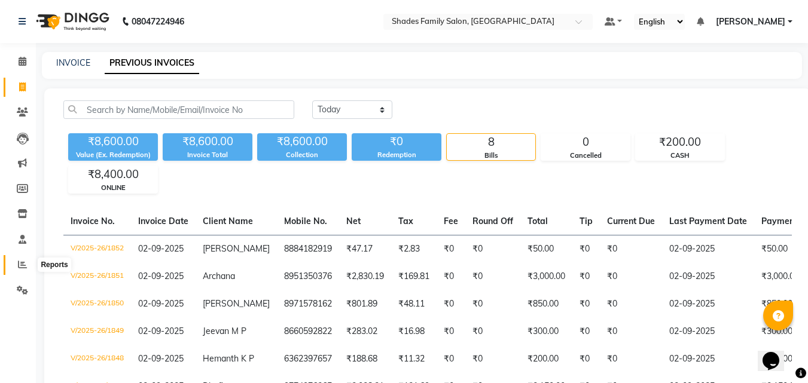
click at [29, 265] on span at bounding box center [22, 265] width 21 height 14
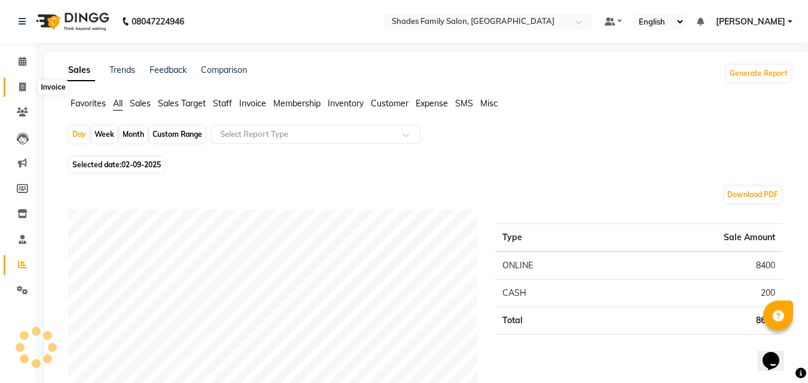
click at [20, 86] on icon at bounding box center [22, 87] width 7 height 9
select select "service"
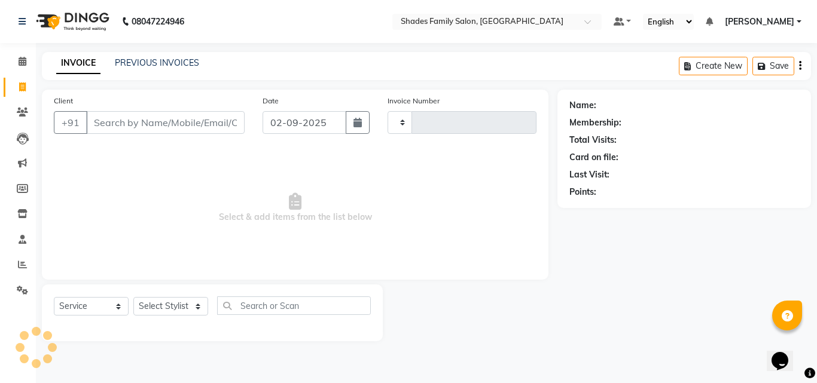
type input "1853"
select select "7447"
